Goal: Find specific page/section

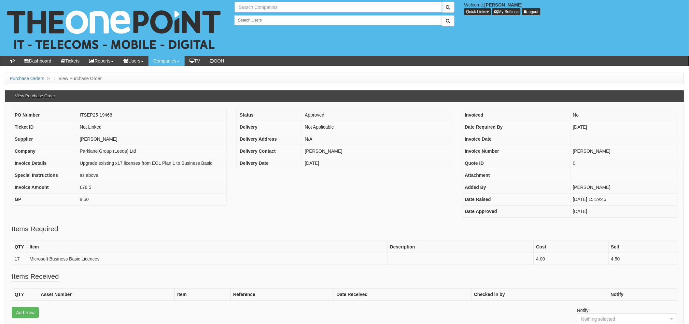
click at [250, 7] on input "text" at bounding box center [337, 7] width 207 height 11
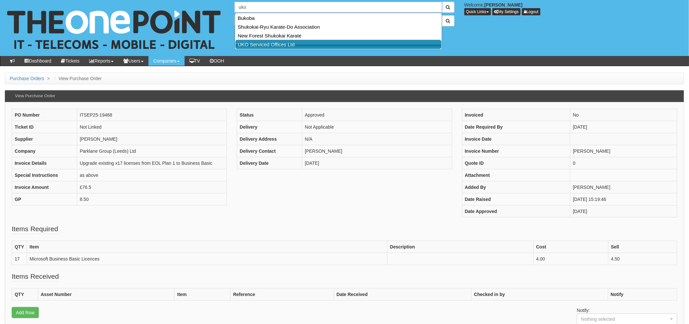
click at [271, 46] on link "UKO Serviced Offices Ltd" at bounding box center [338, 44] width 206 height 9
type input "UKO Serviced Offices Ltd"
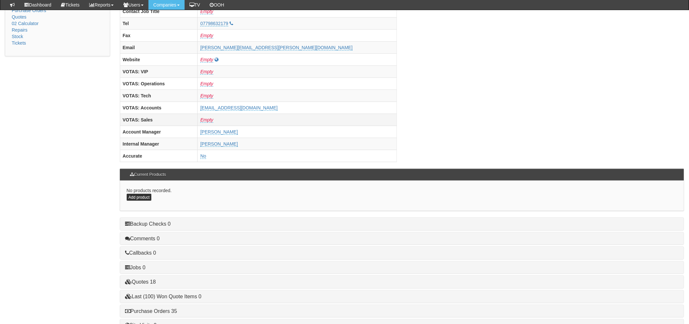
scroll to position [256, 0]
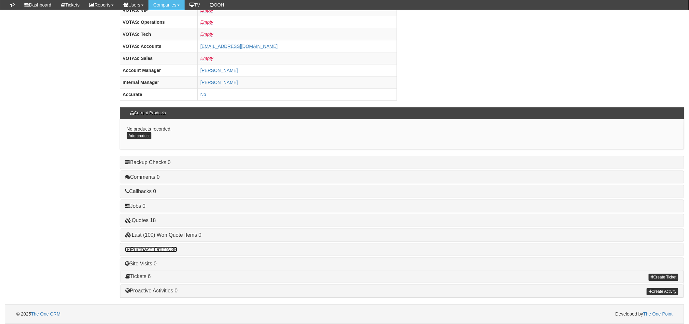
click at [152, 250] on link "Purchase Orders 35" at bounding box center [151, 250] width 52 height 6
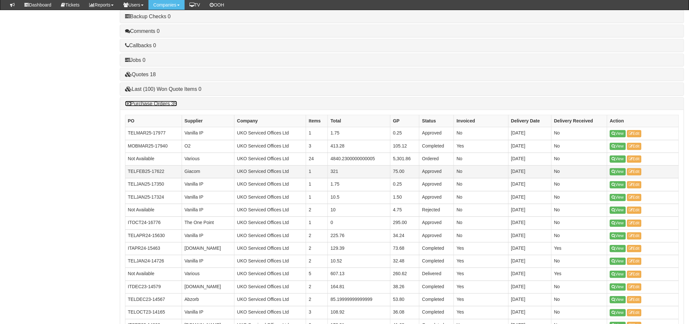
scroll to position [401, 0]
